Goal: Information Seeking & Learning: Learn about a topic

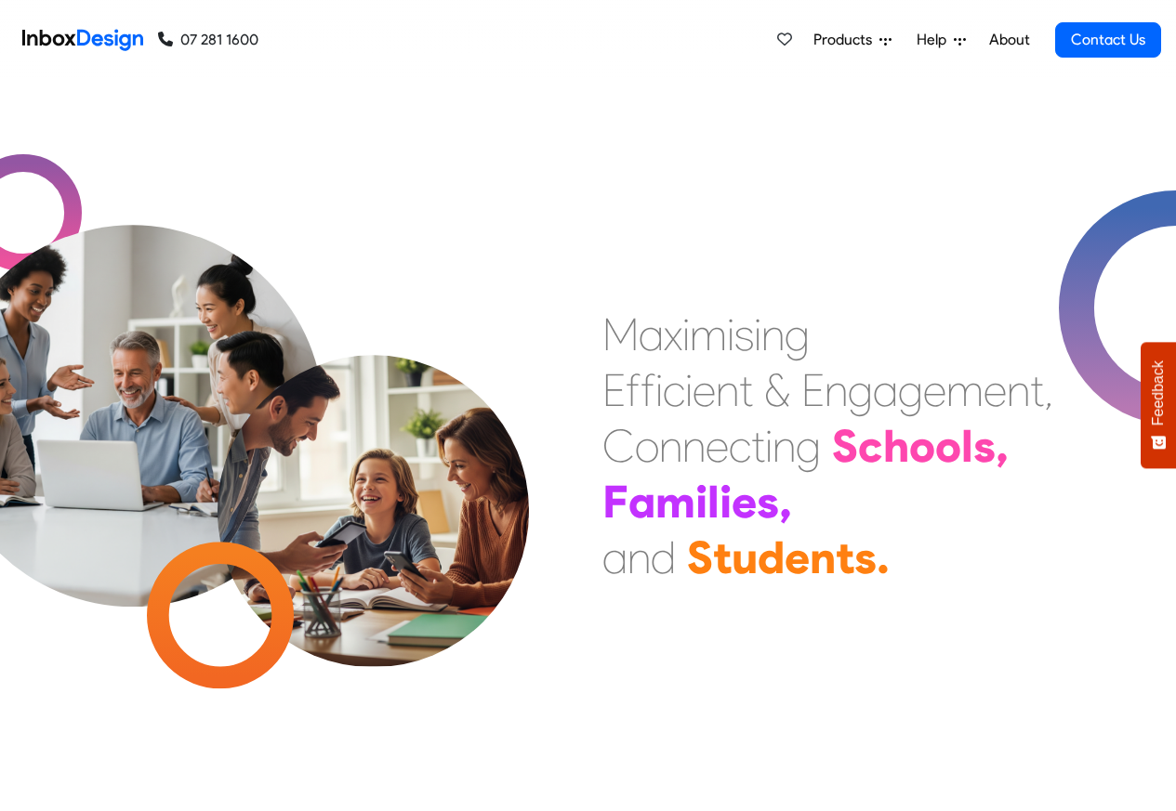
click at [858, 40] on span "Products" at bounding box center [846, 40] width 66 height 22
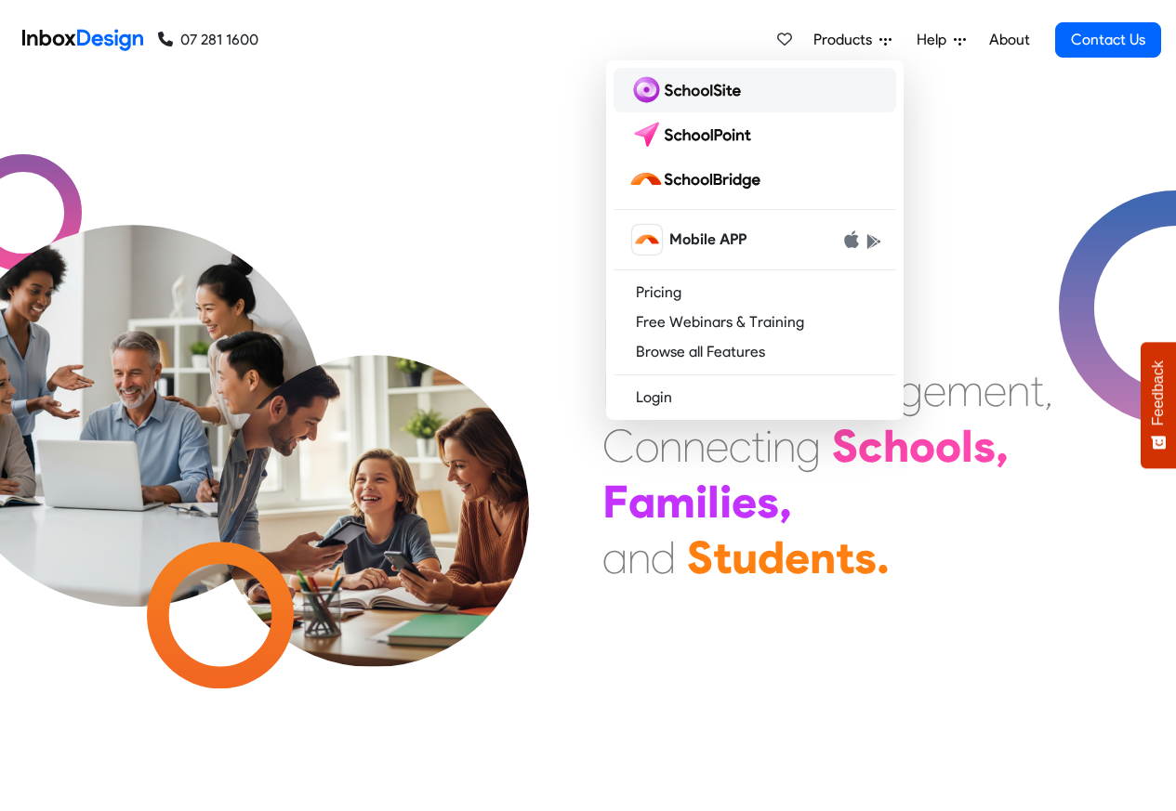
click at [667, 93] on img at bounding box center [688, 90] width 120 height 30
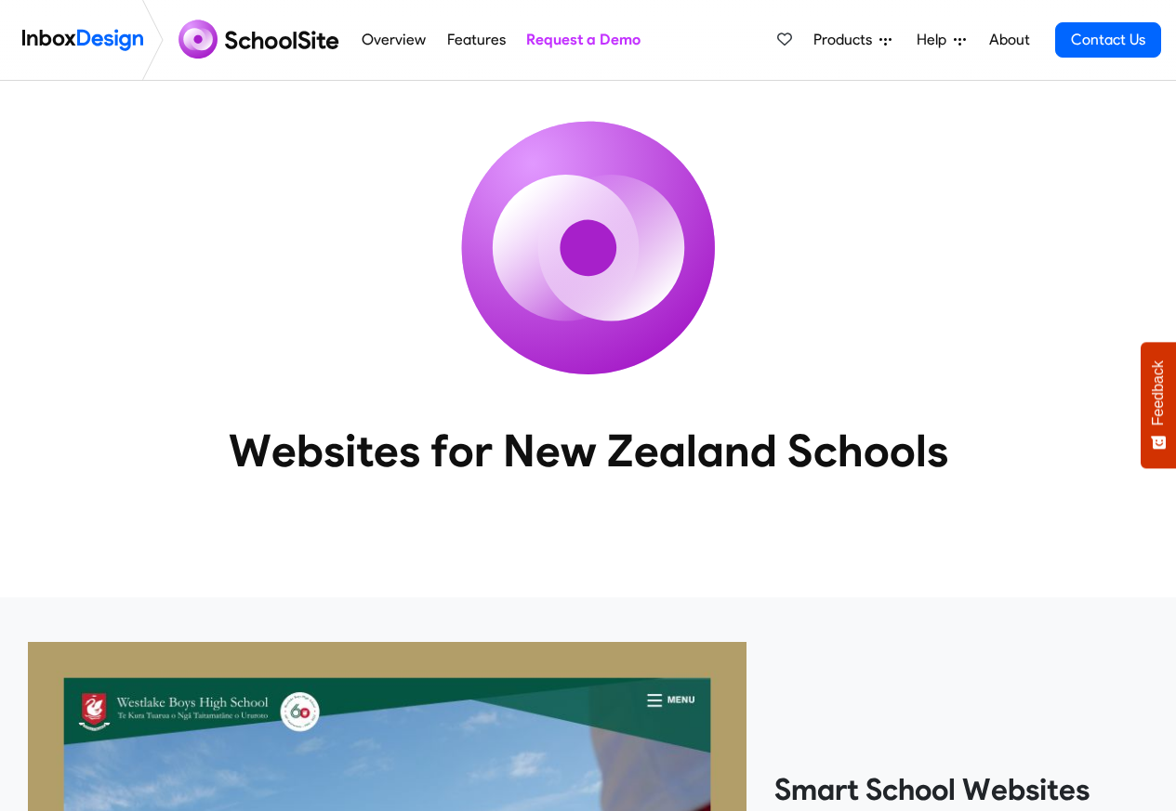
click at [351, 41] on li "Overview" at bounding box center [393, 40] width 85 height 80
